Goal: Task Accomplishment & Management: Manage account settings

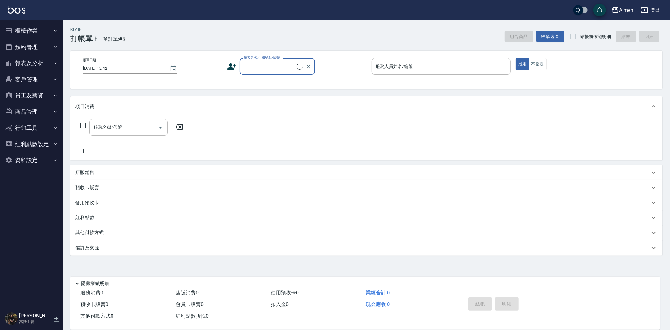
click at [48, 46] on button "預約管理" at bounding box center [32, 47] width 58 height 16
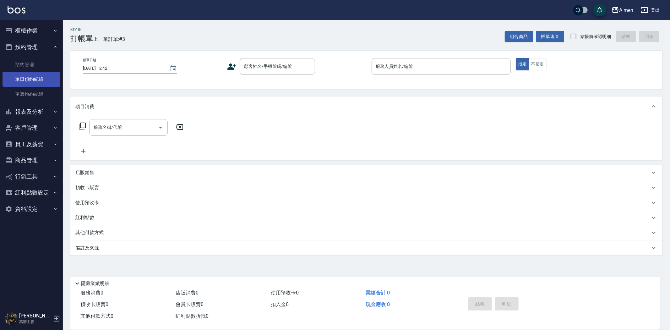
click at [34, 79] on link "單日預約紀錄" at bounding box center [32, 79] width 58 height 14
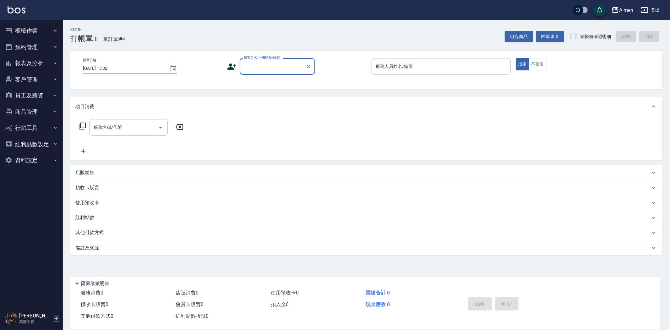
click at [40, 48] on button "預約管理" at bounding box center [32, 47] width 58 height 16
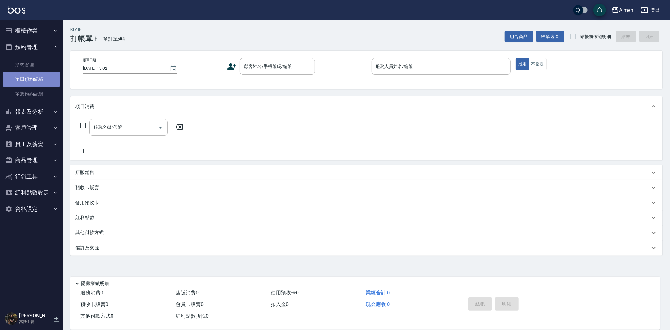
click at [36, 76] on link "單日預約紀錄" at bounding box center [32, 79] width 58 height 14
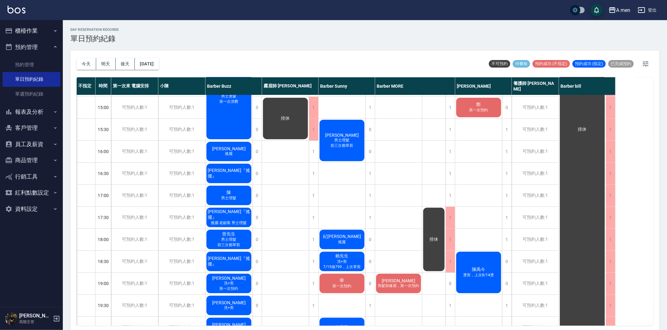
scroll to position [139, 0]
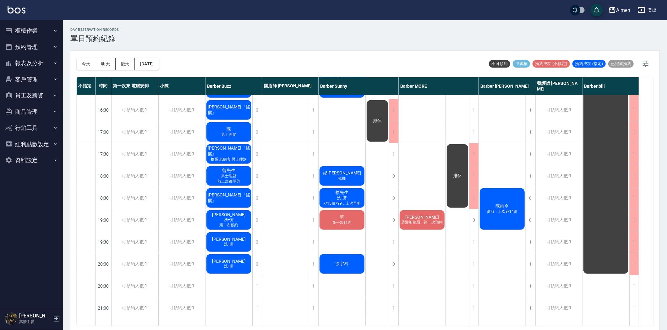
scroll to position [115, 0]
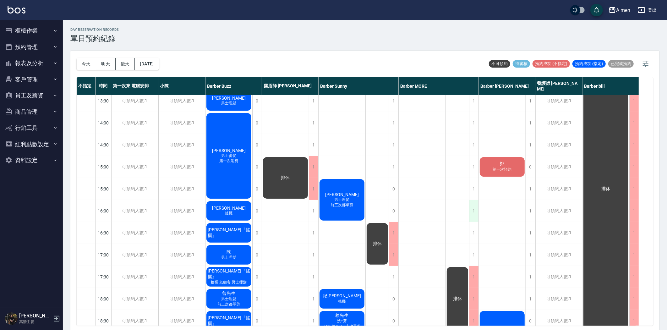
click at [469, 208] on div "1" at bounding box center [473, 211] width 9 height 22
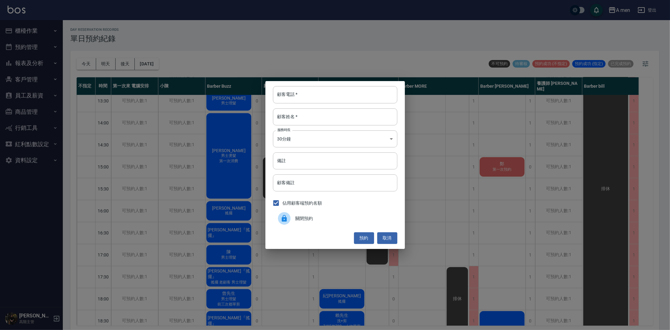
drag, startPoint x: 300, startPoint y: 218, endPoint x: 330, endPoint y: 221, distance: 30.3
click at [300, 218] on span "關閉預約" at bounding box center [343, 218] width 97 height 7
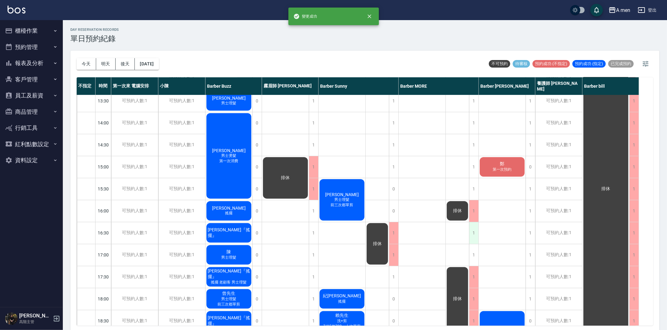
click at [473, 236] on div "1" at bounding box center [473, 233] width 9 height 22
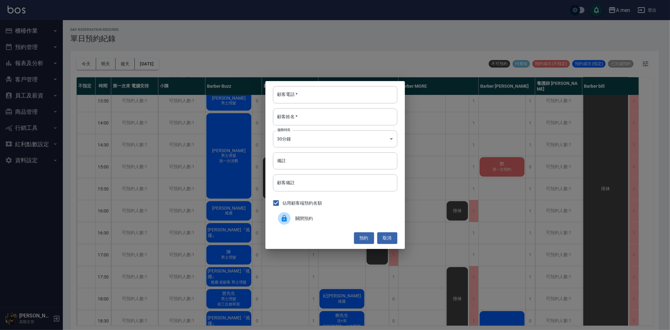
click at [339, 218] on span "關閉預約" at bounding box center [343, 218] width 97 height 7
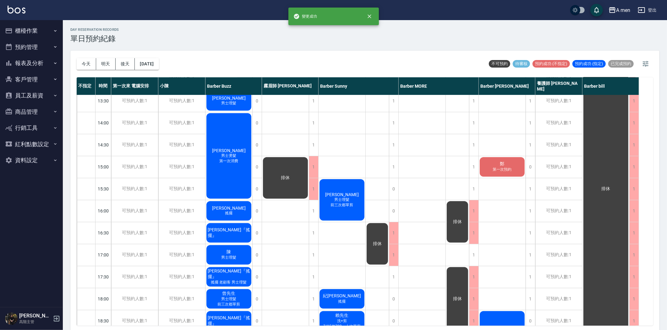
click at [475, 253] on div "1" at bounding box center [473, 255] width 9 height 22
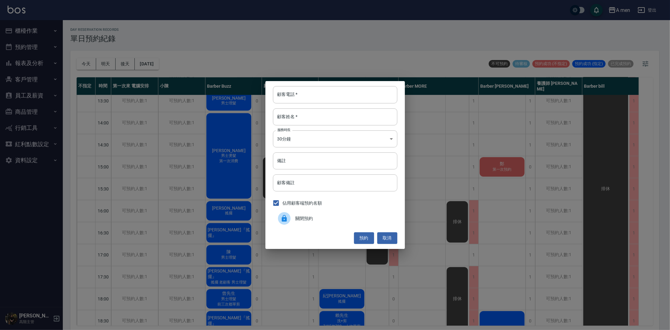
click at [355, 212] on div "關閉預約" at bounding box center [335, 218] width 124 height 18
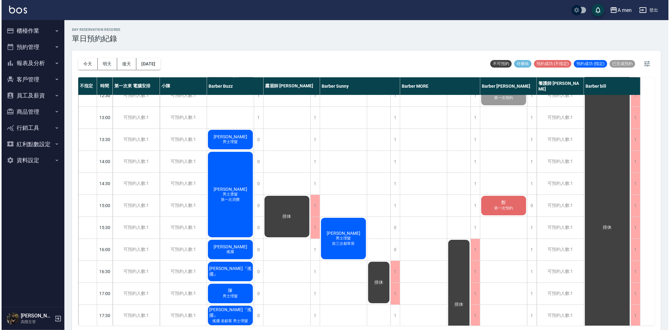
scroll to position [0, 0]
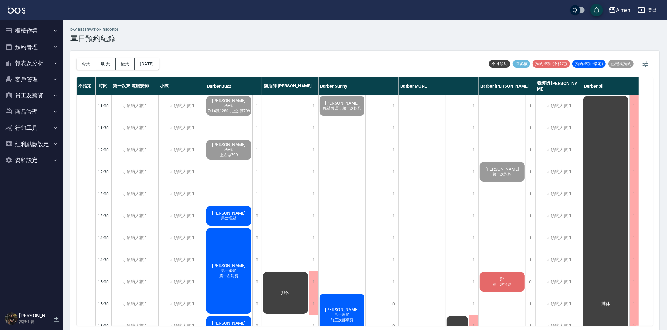
click at [38, 30] on button "櫃檯作業" at bounding box center [32, 31] width 58 height 16
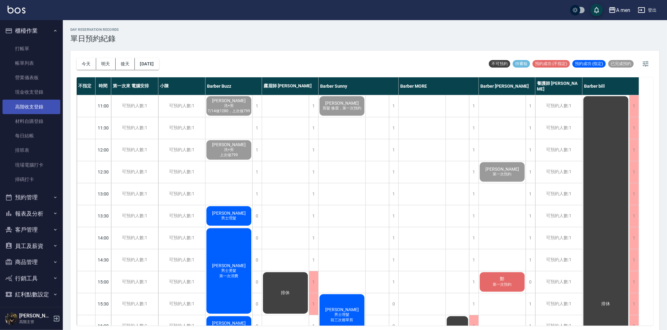
click at [31, 101] on link "高階收支登錄" at bounding box center [32, 107] width 58 height 14
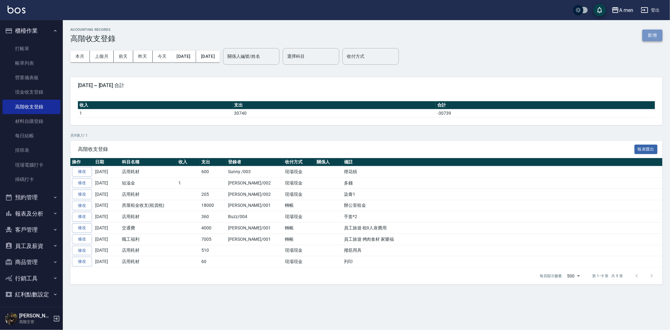
click at [647, 32] on button "新增" at bounding box center [652, 36] width 20 height 12
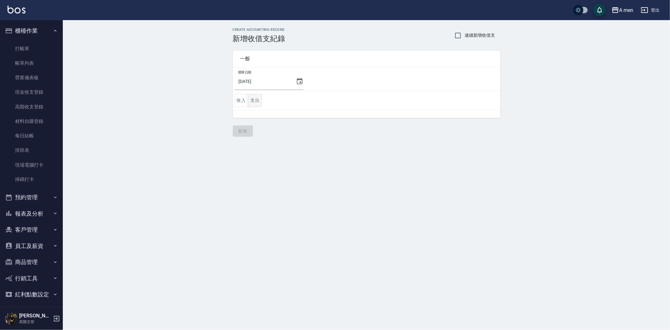
click at [248, 102] on button "支出" at bounding box center [255, 100] width 14 height 13
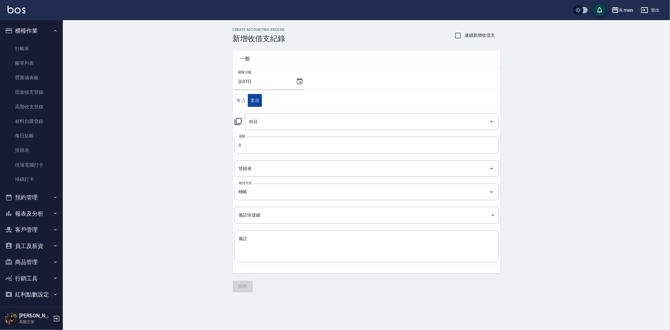
click at [256, 102] on button "支出" at bounding box center [255, 100] width 14 height 13
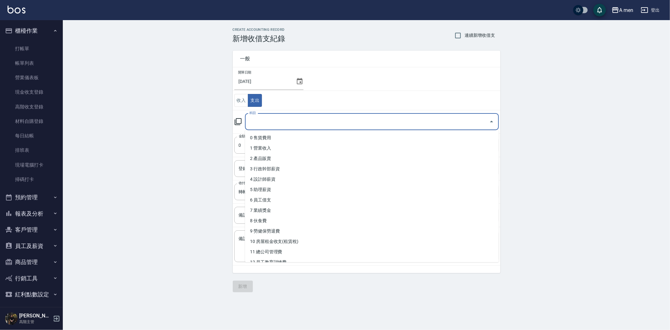
drag, startPoint x: 260, startPoint y: 123, endPoint x: 287, endPoint y: 121, distance: 27.7
click at [260, 123] on input "科目" at bounding box center [367, 121] width 239 height 11
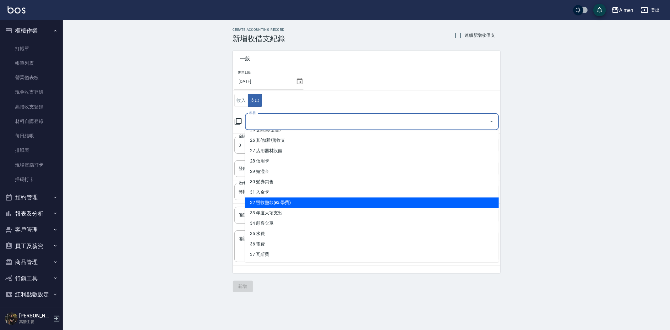
scroll to position [197, 0]
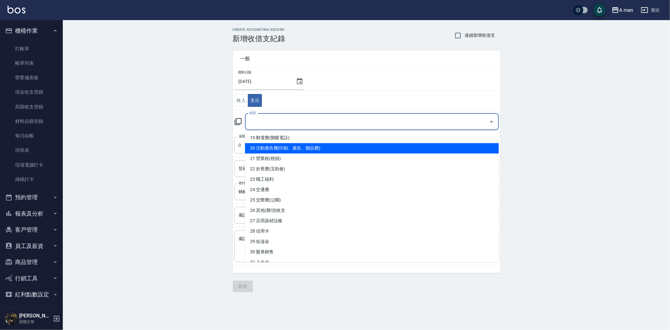
click at [311, 149] on li "20 活動廣告費(印刷、廣告、贈品費)" at bounding box center [372, 148] width 254 height 10
type input "20 活動廣告費(印刷、廣告、贈品費)"
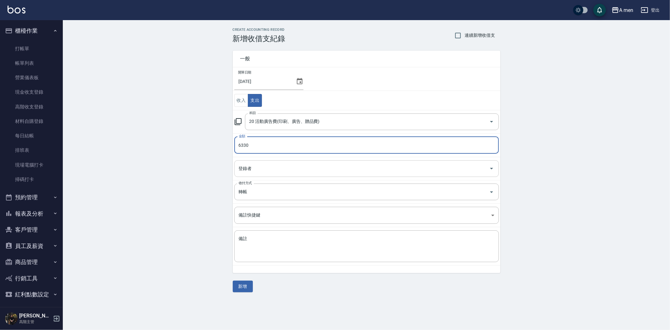
type input "6330"
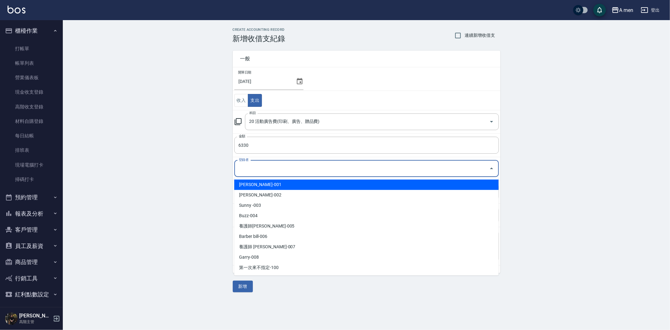
click at [275, 165] on input "登錄者" at bounding box center [361, 168] width 249 height 11
click at [258, 184] on li "[PERSON_NAME]-001" at bounding box center [366, 184] width 264 height 10
type input "[PERSON_NAME]-001"
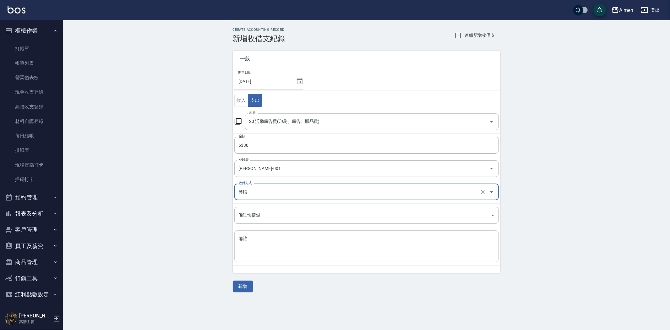
click at [262, 238] on textarea "備註" at bounding box center [367, 246] width 256 height 21
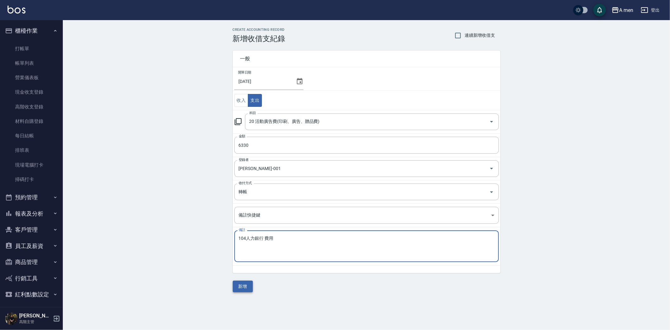
type textarea "104人力銀行 費用"
click at [243, 284] on button "新增" at bounding box center [243, 286] width 20 height 12
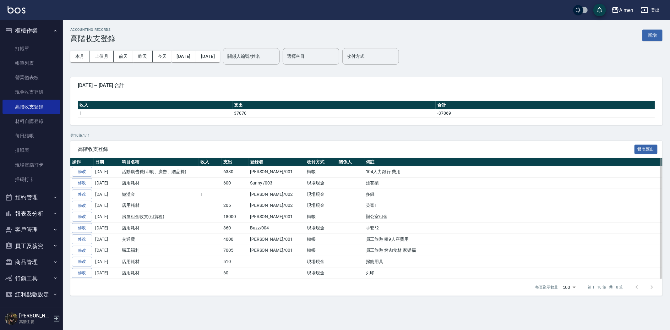
click at [364, 203] on td "染膏1" at bounding box center [513, 205] width 298 height 11
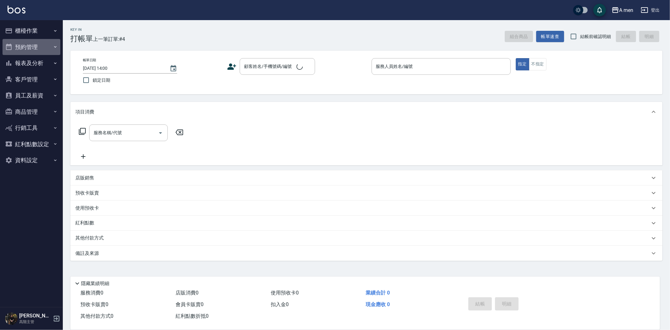
click at [39, 51] on button "預約管理" at bounding box center [32, 47] width 58 height 16
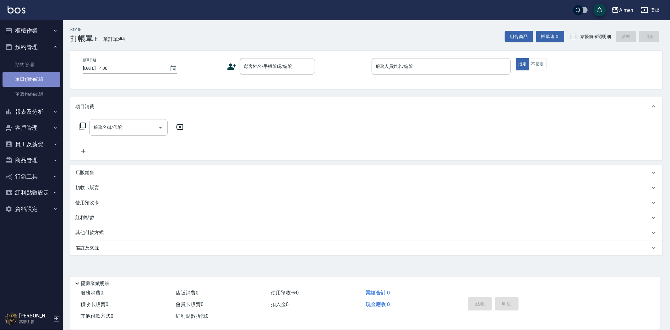
click at [30, 74] on link "單日預約紀錄" at bounding box center [32, 79] width 58 height 14
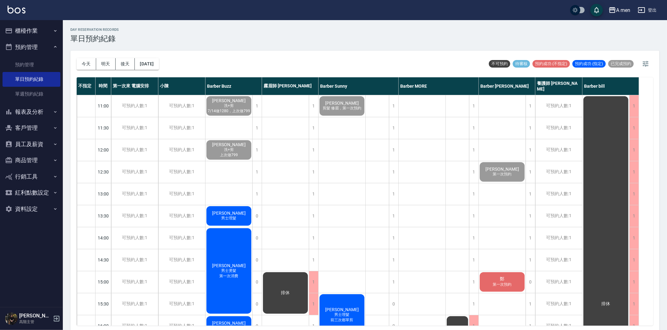
scroll to position [35, 0]
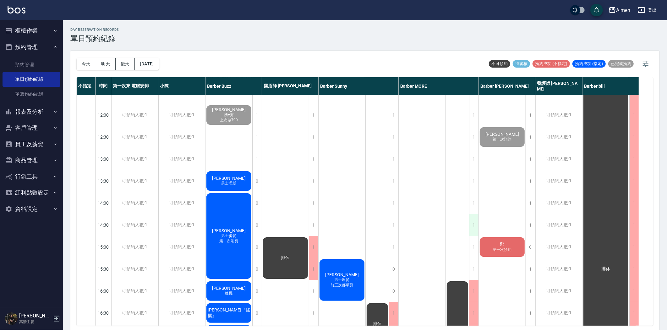
click at [472, 219] on div "1" at bounding box center [473, 225] width 9 height 22
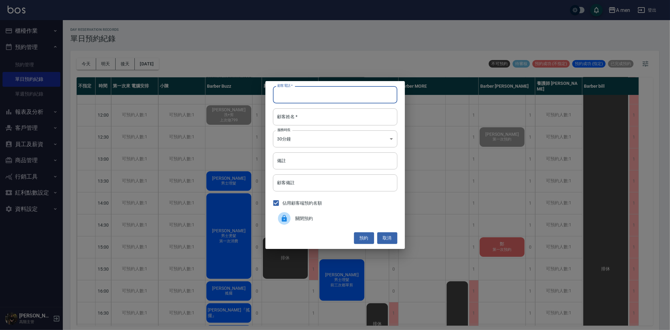
click at [311, 93] on input "顧客電話   *" at bounding box center [335, 94] width 124 height 17
click at [387, 222] on div "關閉預約" at bounding box center [335, 218] width 124 height 18
